Goal: Manage account settings

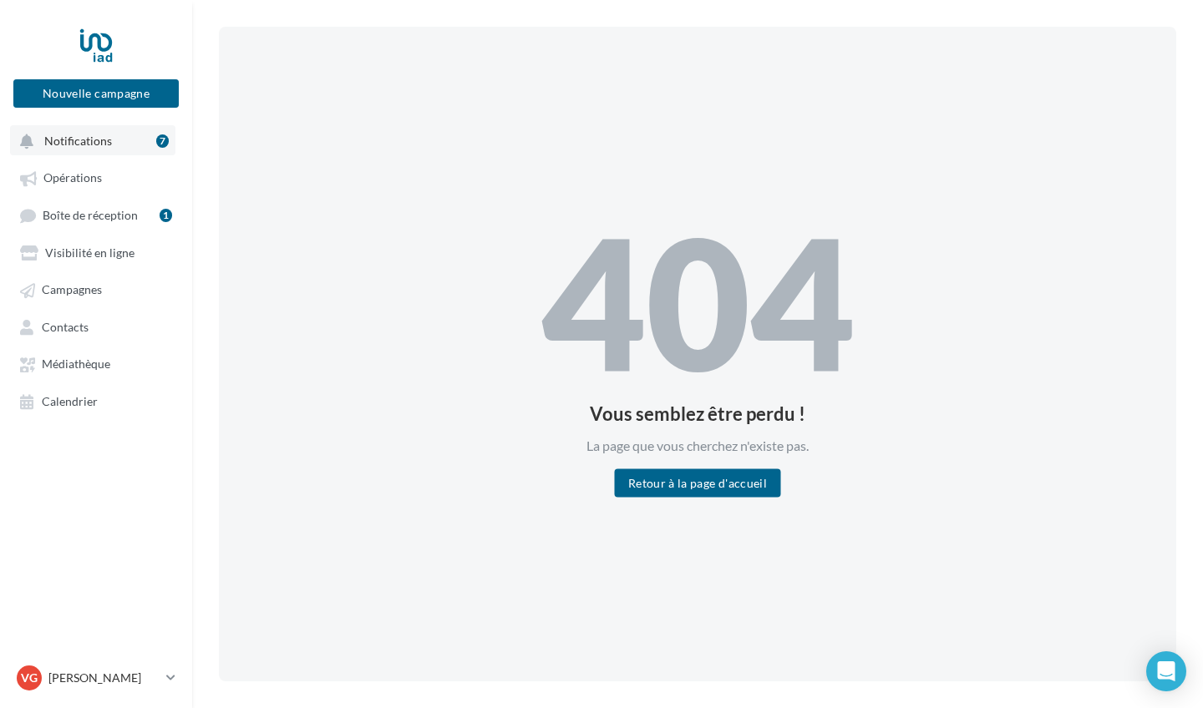
click at [75, 146] on span "Notifications" at bounding box center [78, 141] width 68 height 14
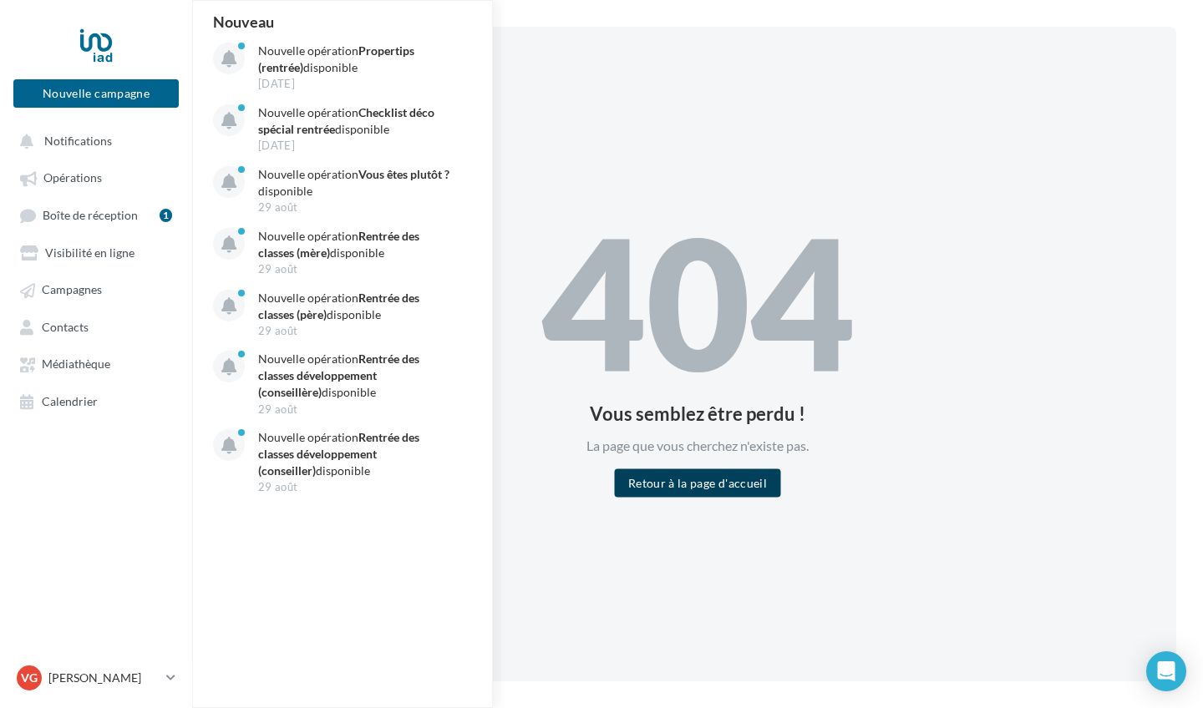
click at [764, 478] on button "Retour à la page d'accueil" at bounding box center [697, 483] width 165 height 28
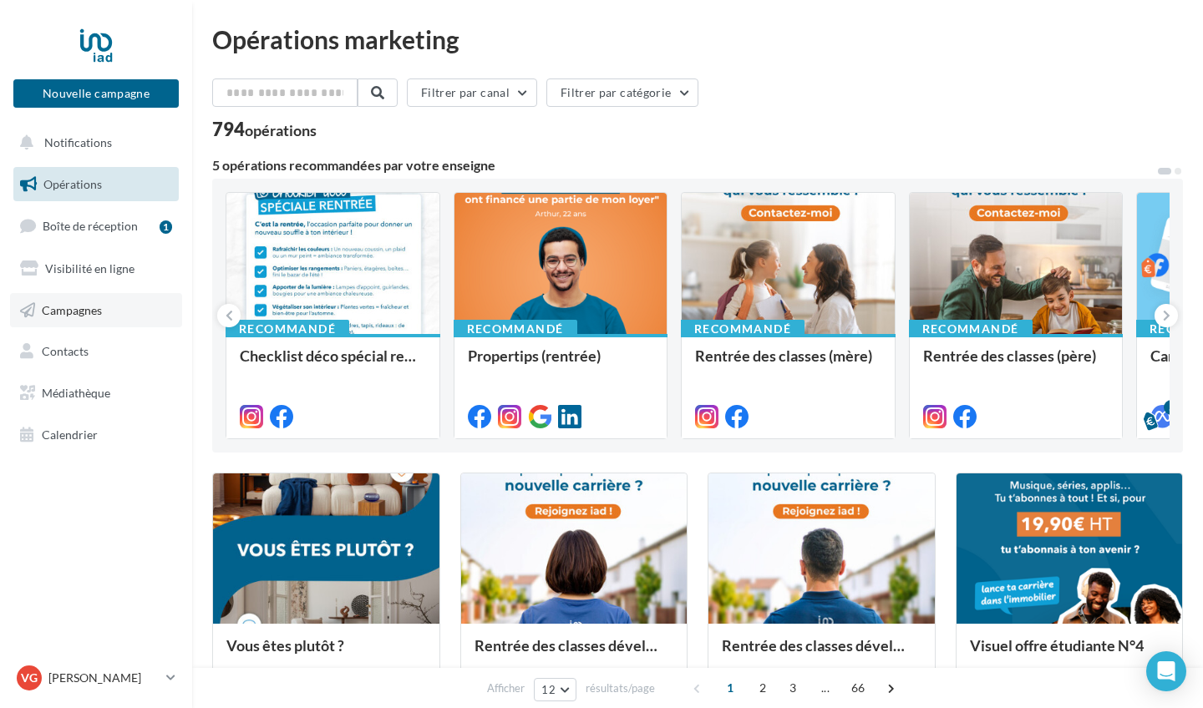
click at [115, 312] on link "Campagnes" at bounding box center [96, 310] width 172 height 35
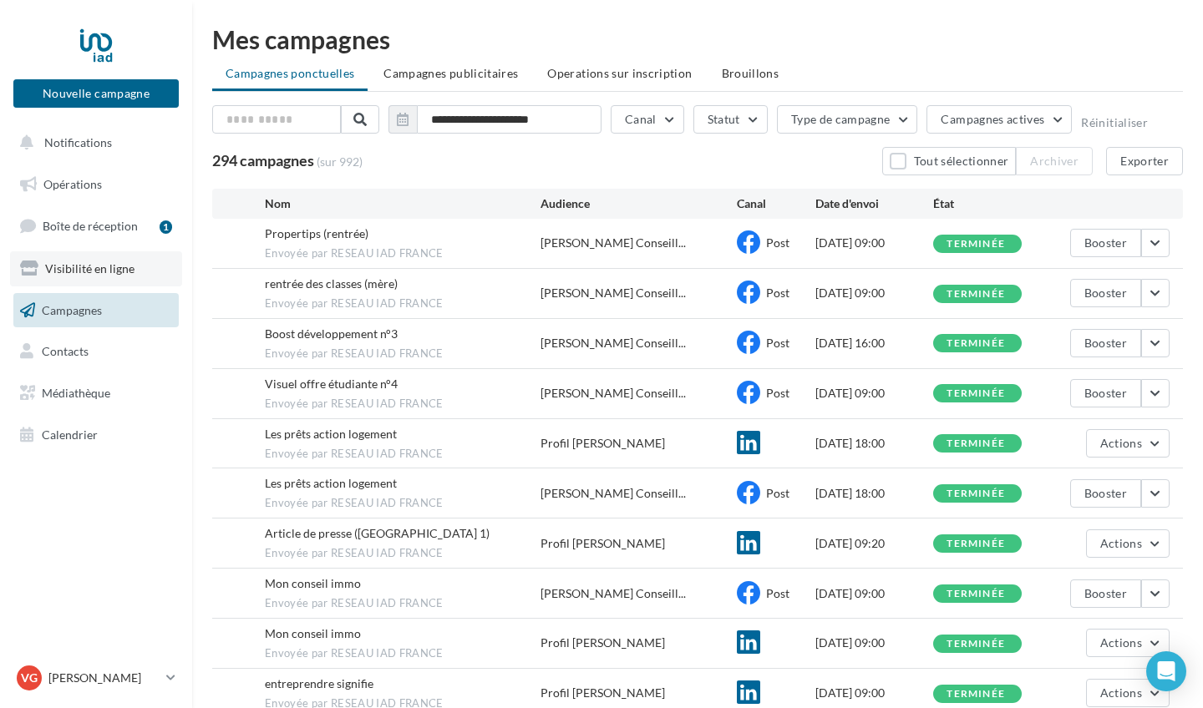
click at [88, 272] on span "Visibilité en ligne" at bounding box center [89, 268] width 89 height 14
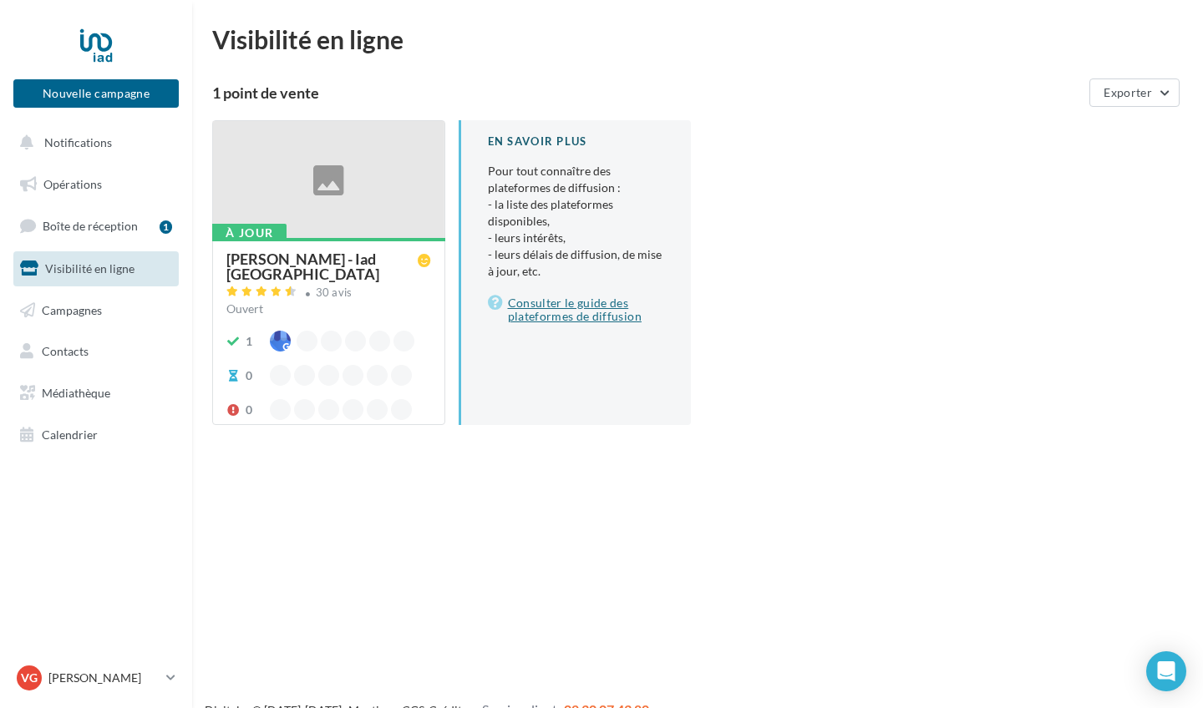
click at [577, 311] on link "Consulter le guide des plateformes de diffusion" at bounding box center [576, 309] width 177 height 33
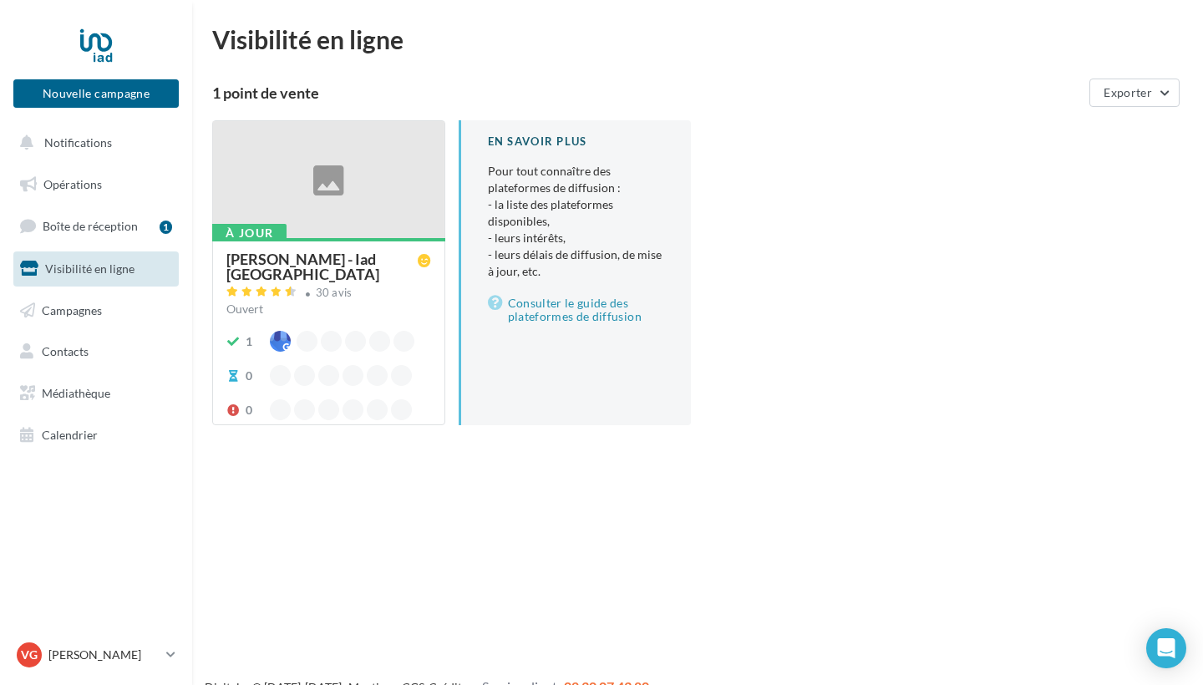
click at [292, 263] on div "Virginie GUILLOT - Iad France" at bounding box center [321, 266] width 191 height 30
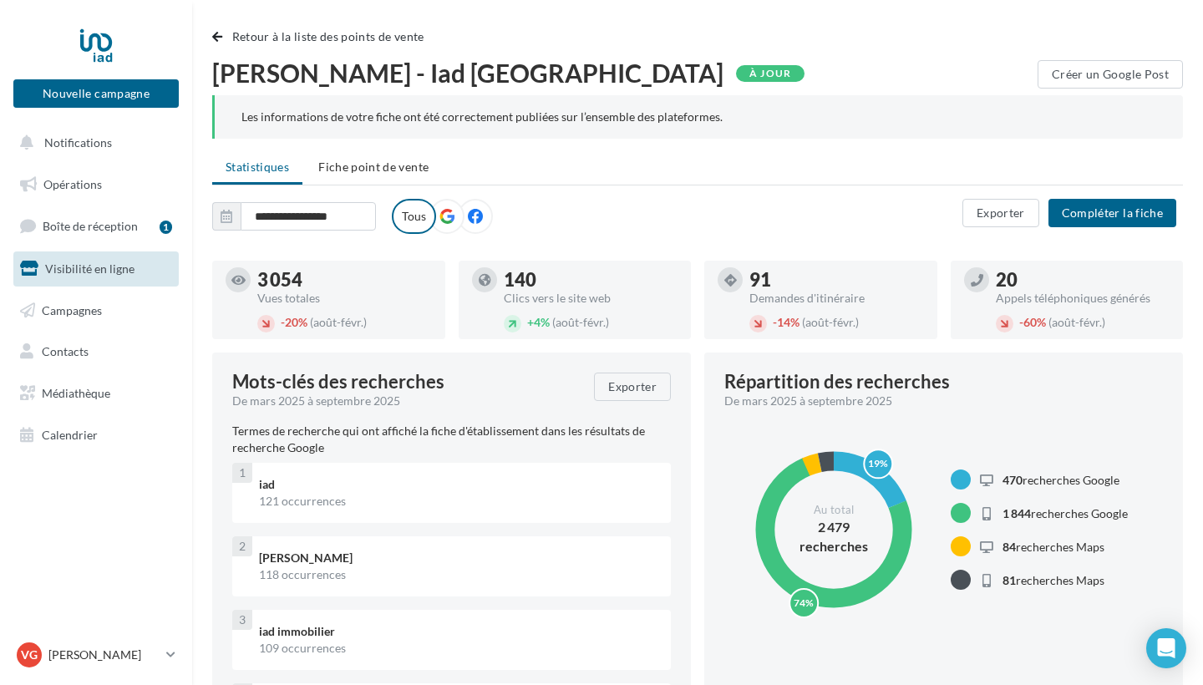
click at [483, 210] on label at bounding box center [475, 216] width 35 height 35
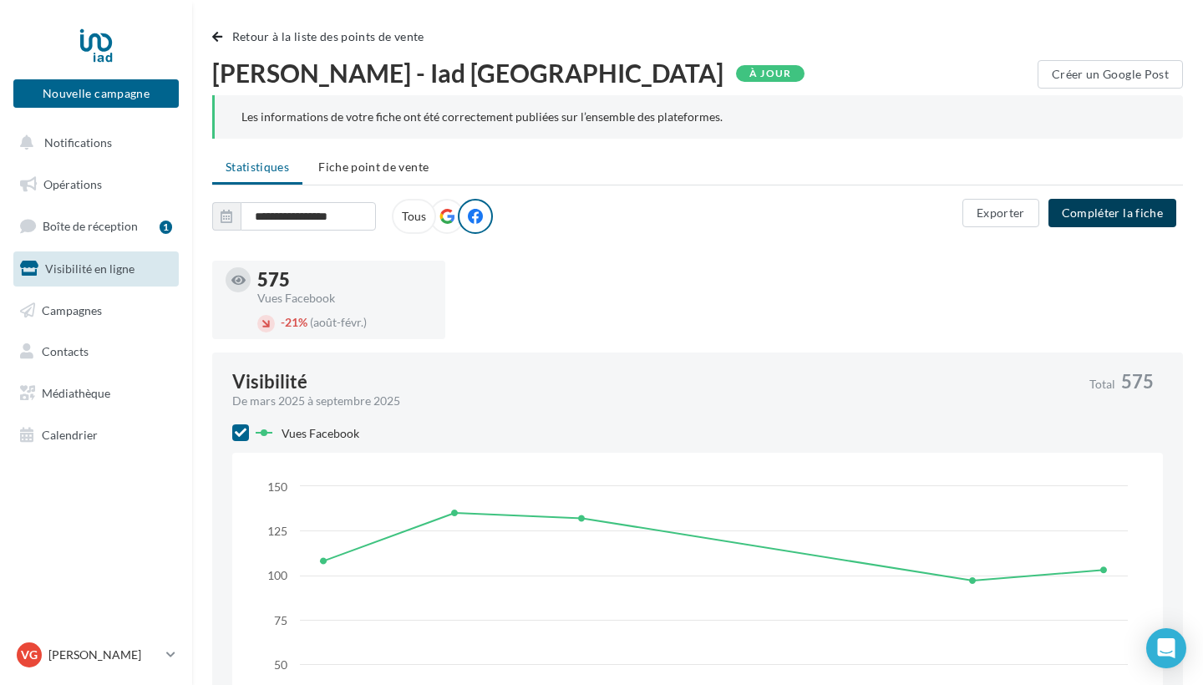
click at [1165, 211] on button "Compléter la fiche" at bounding box center [1112, 213] width 128 height 28
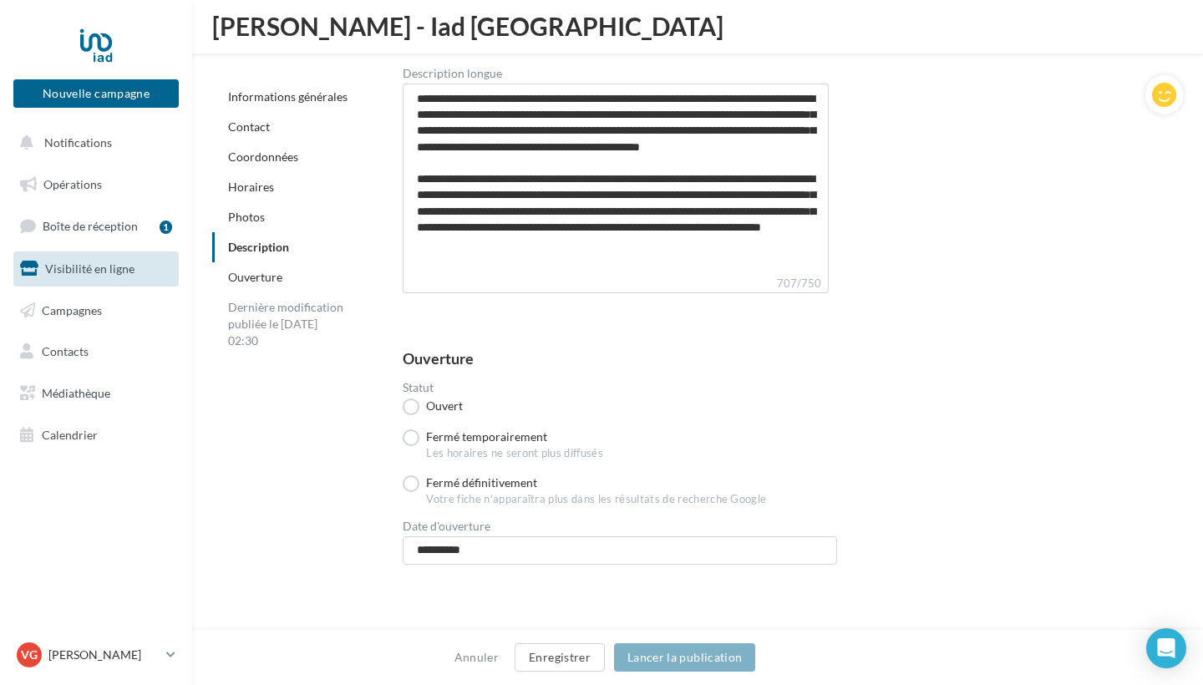
scroll to position [4789, 0]
click at [62, 353] on span "Contacts" at bounding box center [65, 351] width 47 height 14
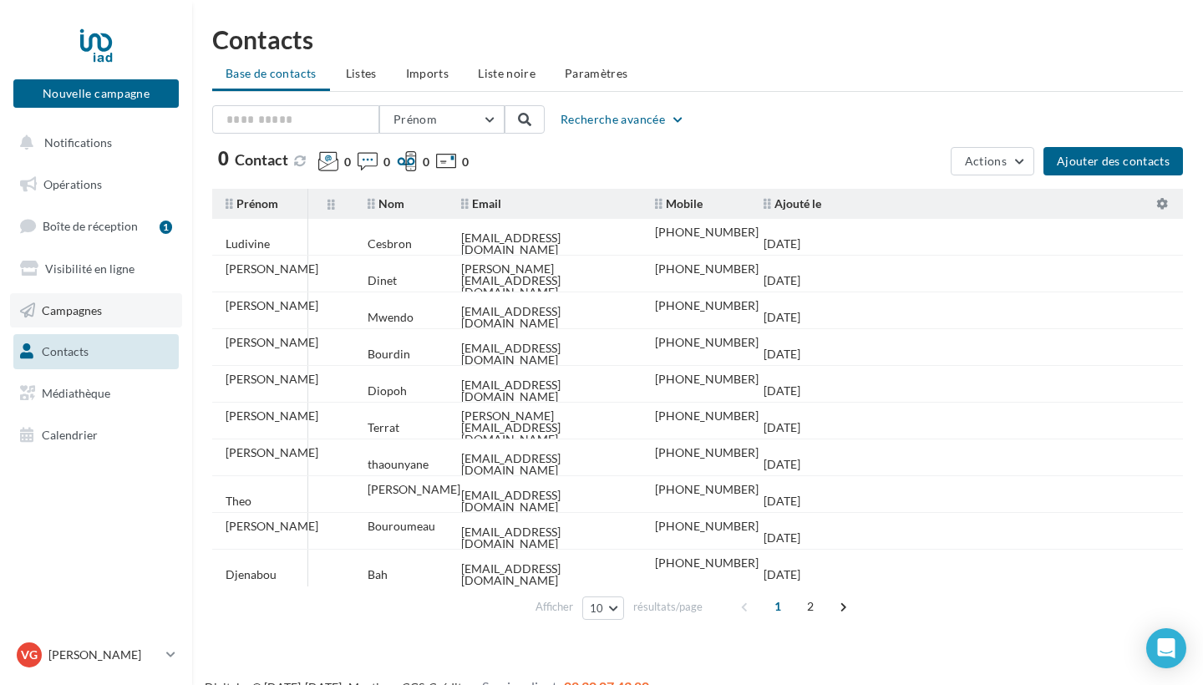
click at [82, 309] on span "Campagnes" at bounding box center [72, 309] width 60 height 14
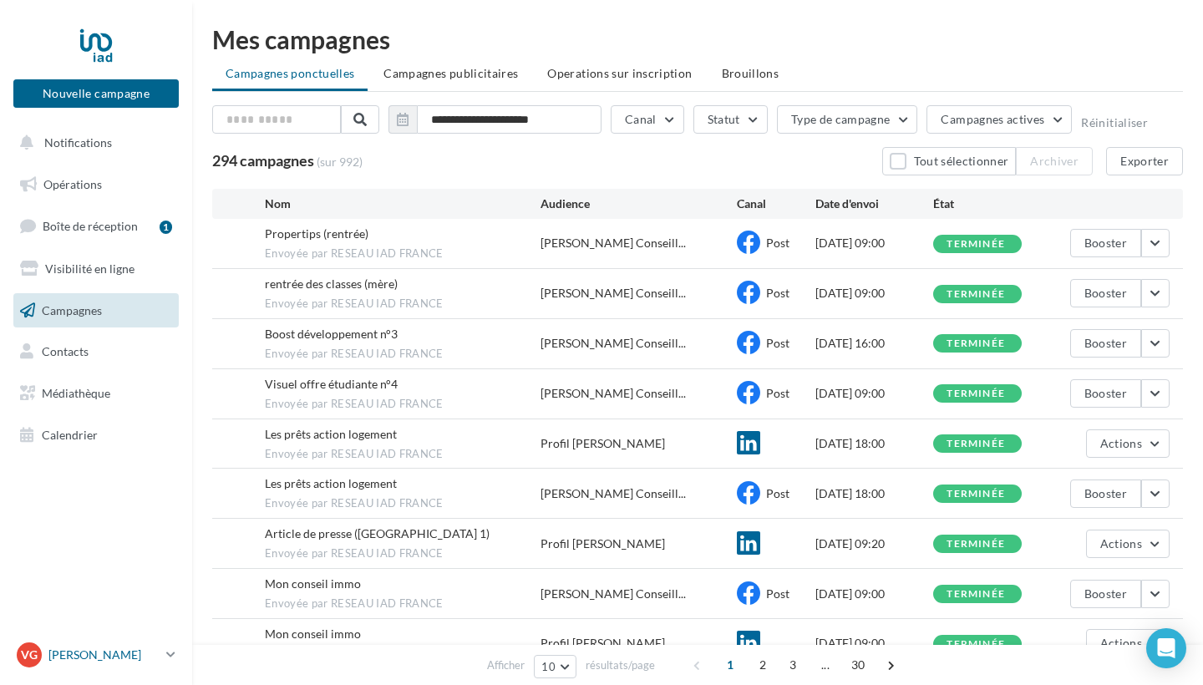
click at [111, 646] on div "VG Virginie GUILLOT virginie.guillot@iadfrance.fr" at bounding box center [88, 654] width 143 height 25
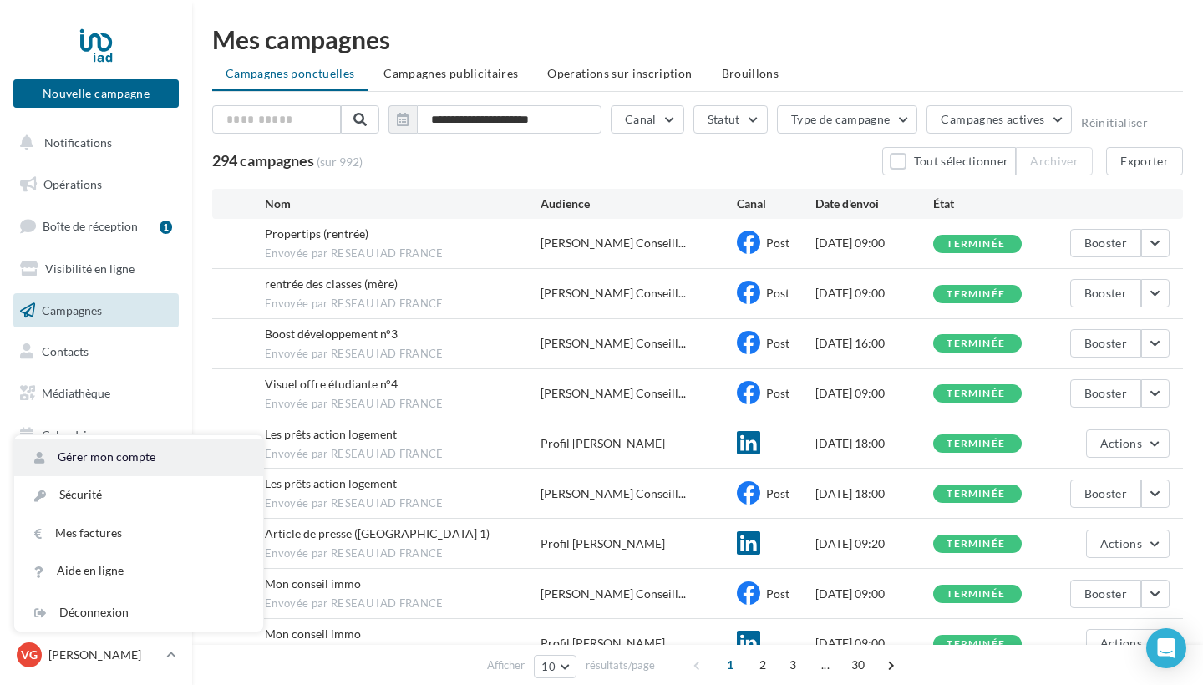
click at [133, 454] on link "Gérer mon compte" at bounding box center [138, 458] width 249 height 38
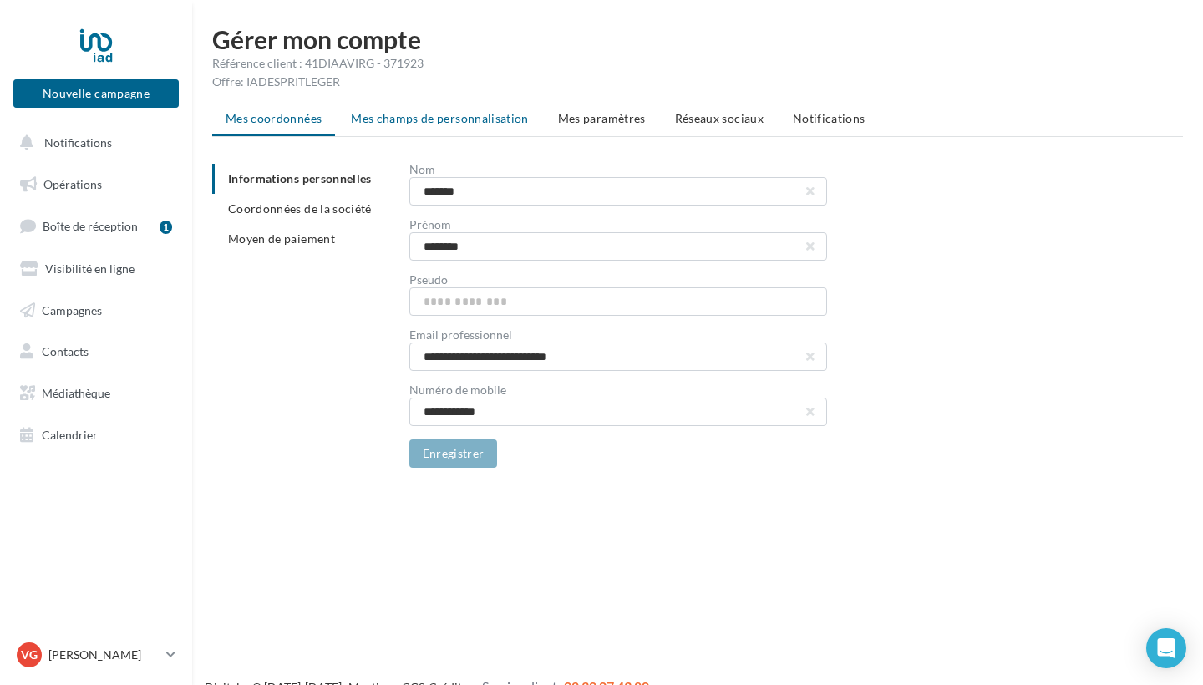
click at [434, 117] on span "Mes champs de personnalisation" at bounding box center [440, 118] width 178 height 14
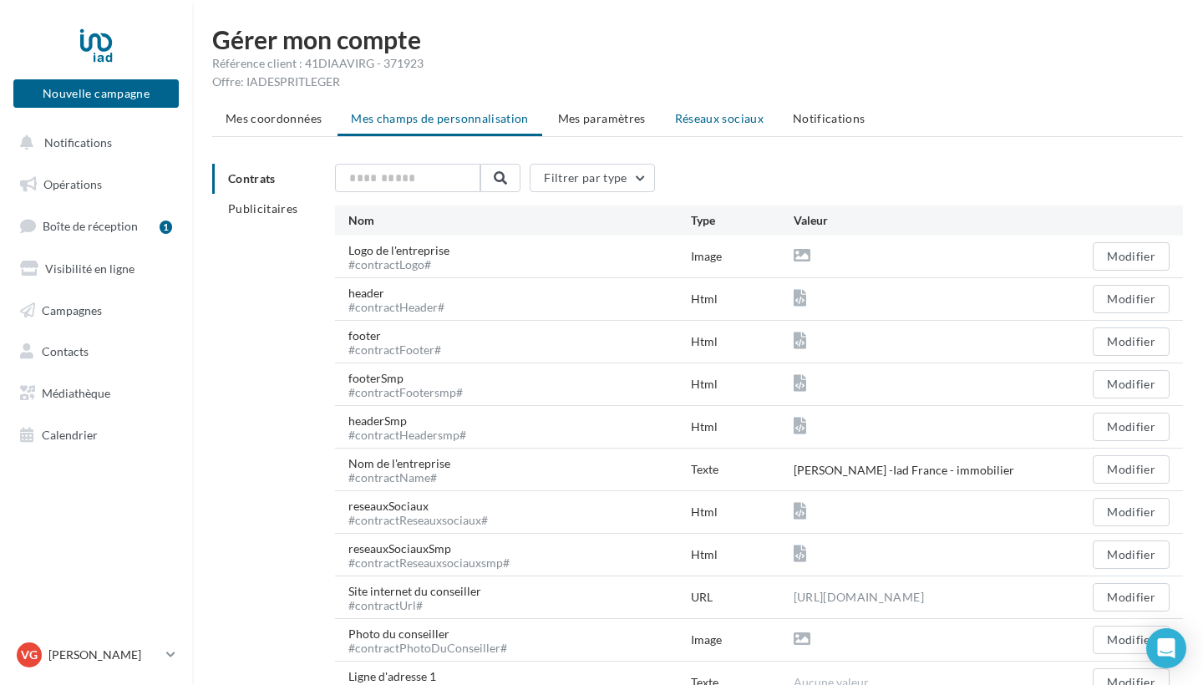
click at [726, 117] on span "Réseaux sociaux" at bounding box center [719, 118] width 89 height 14
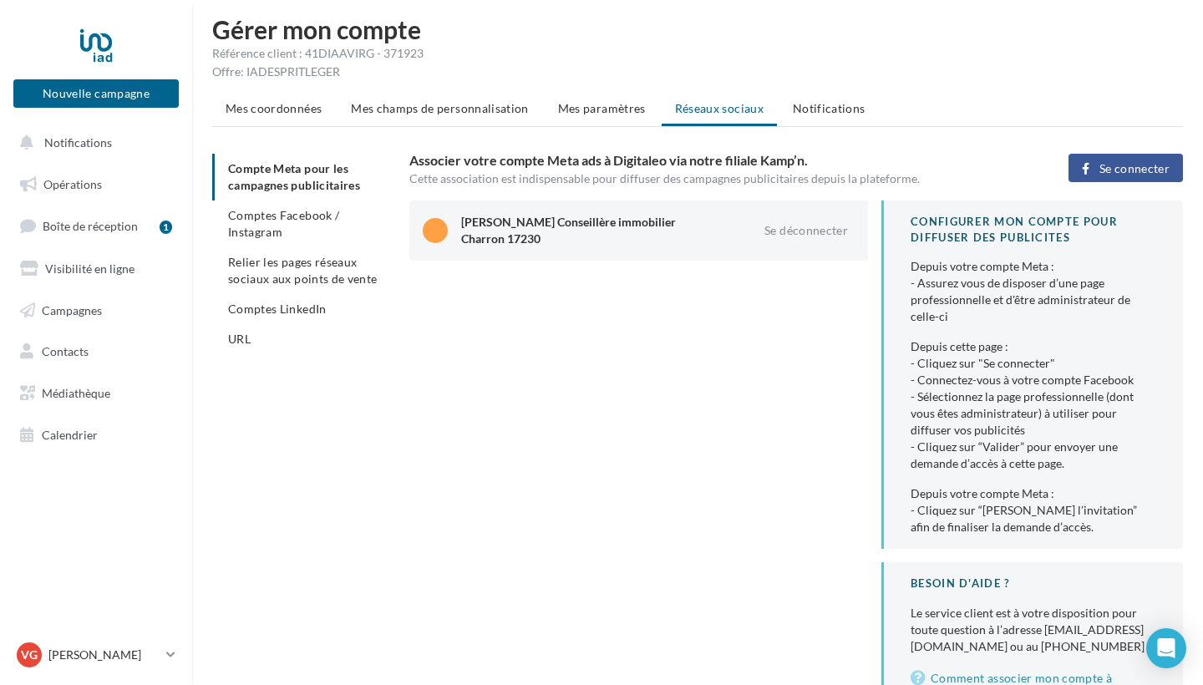
scroll to position [12, 0]
